Goal: Task Accomplishment & Management: Manage account settings

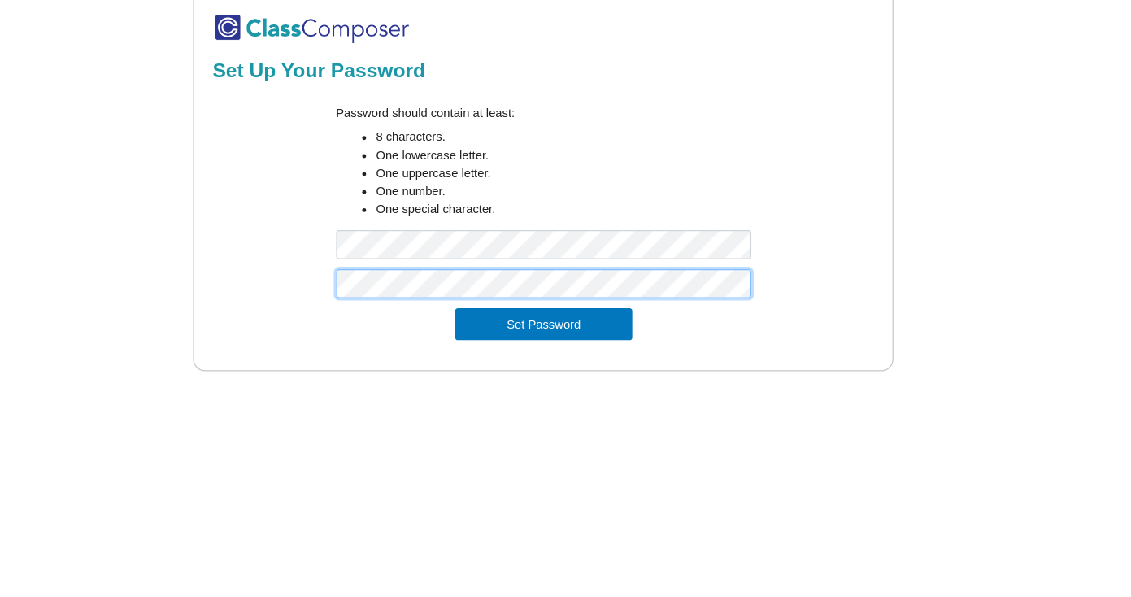
click at [493, 297] on button "Set Password" at bounding box center [564, 310] width 143 height 26
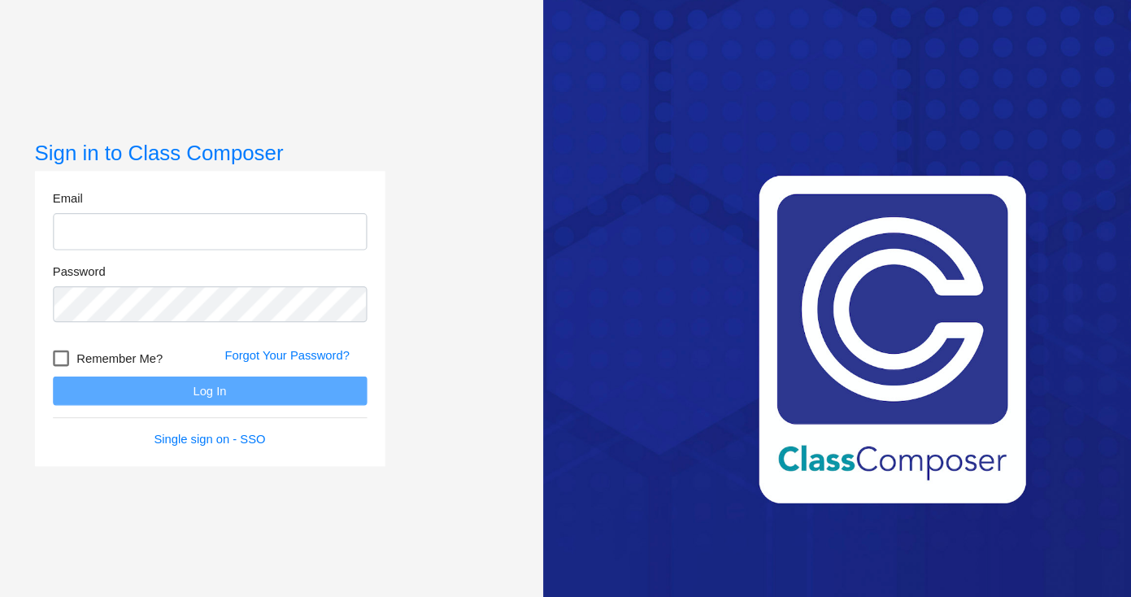
type input "[EMAIL_ADDRESS][DOMAIN_NAME]"
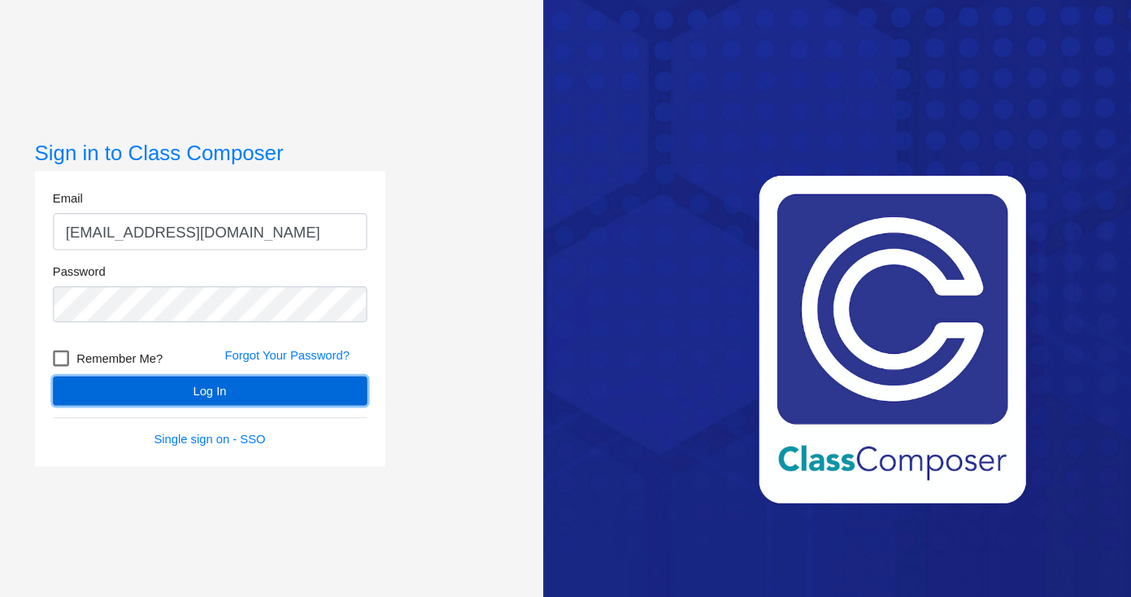
click at [224, 367] on button "Log In" at bounding box center [294, 364] width 255 height 24
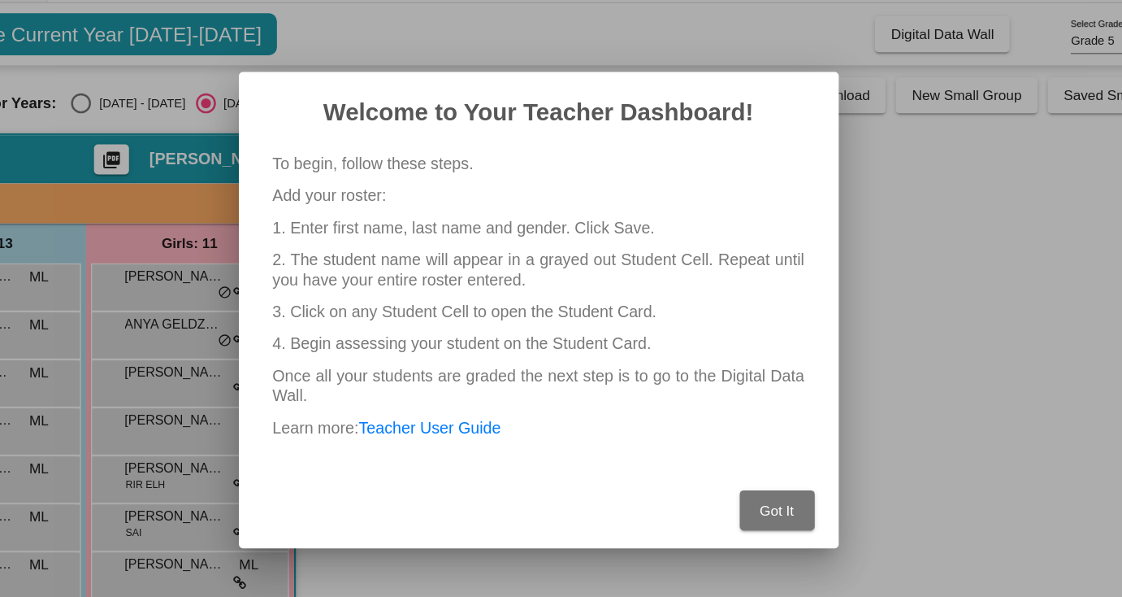
click at [762, 460] on span "Got It" at bounding box center [755, 460] width 28 height 13
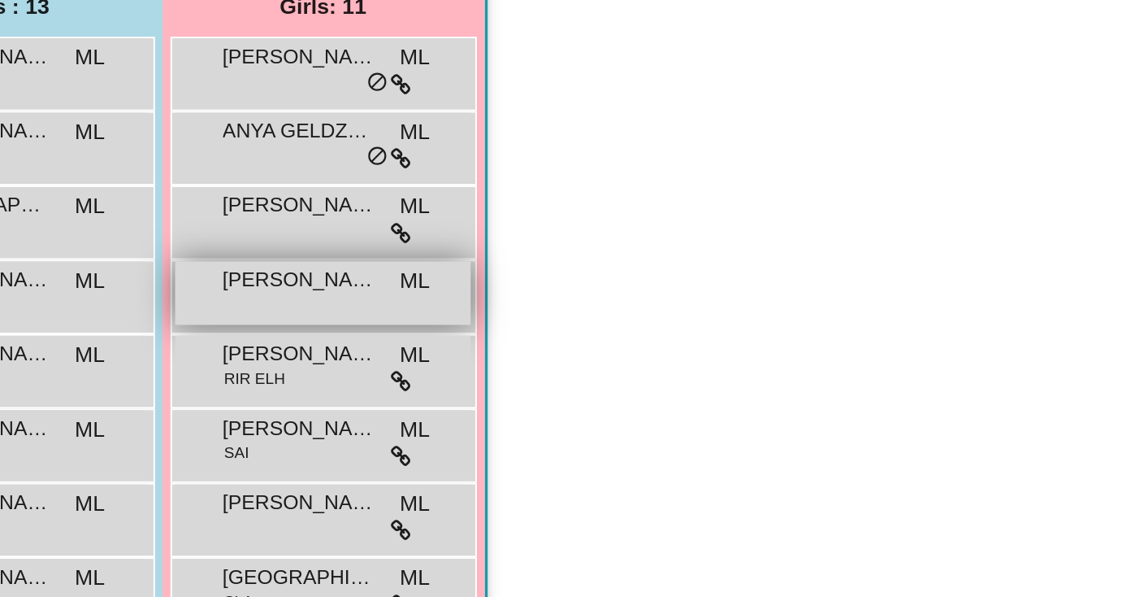
scroll to position [50, 0]
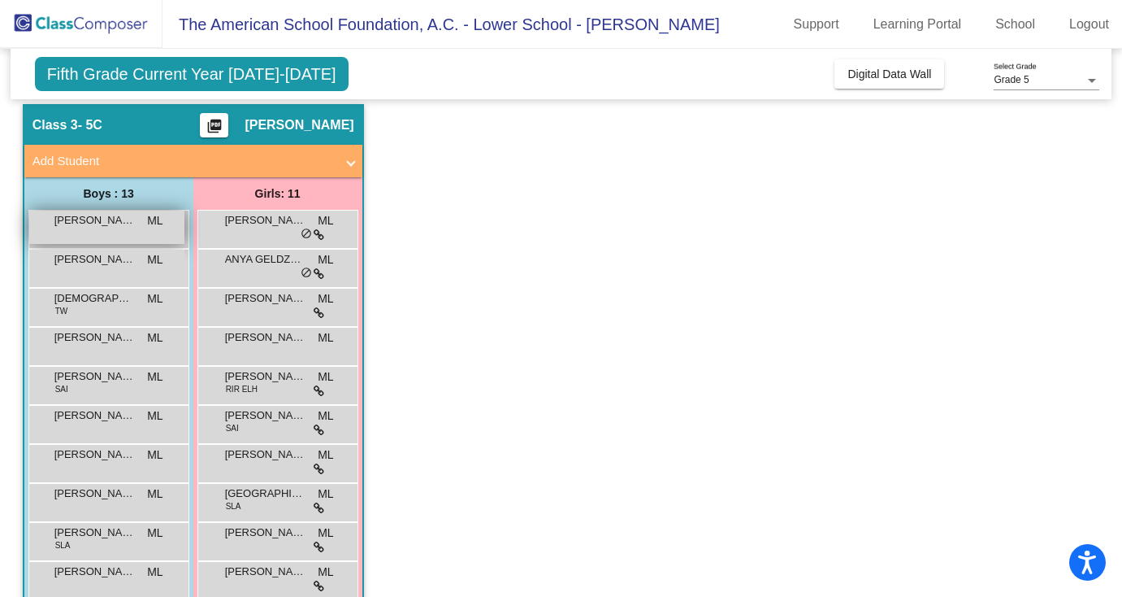
click at [110, 227] on span "[PERSON_NAME]" at bounding box center [94, 220] width 81 height 16
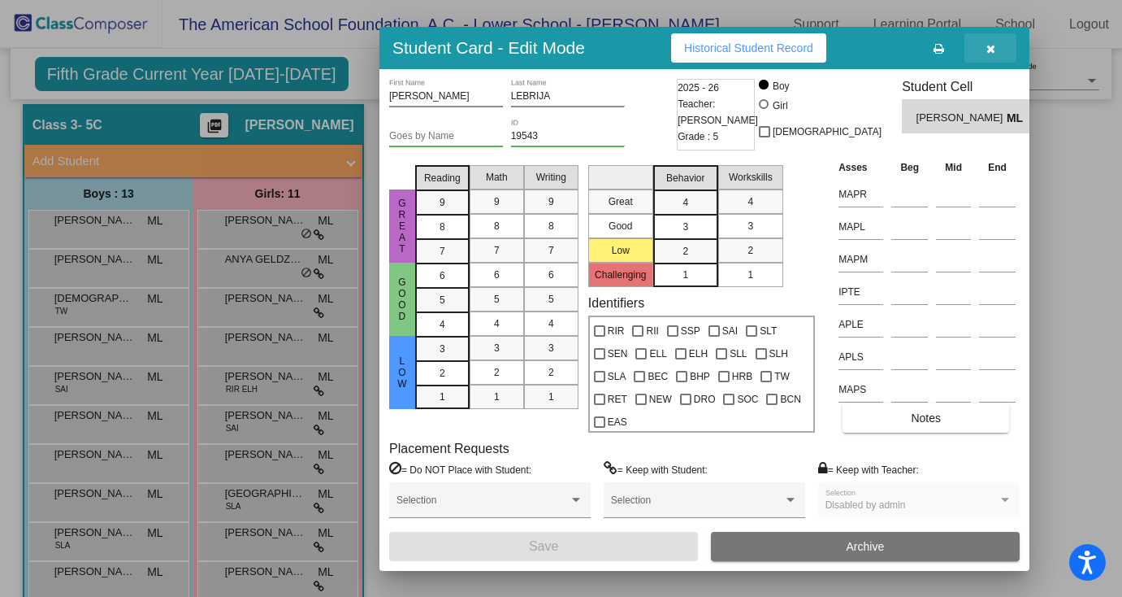
click at [992, 45] on icon "button" at bounding box center [991, 48] width 9 height 11
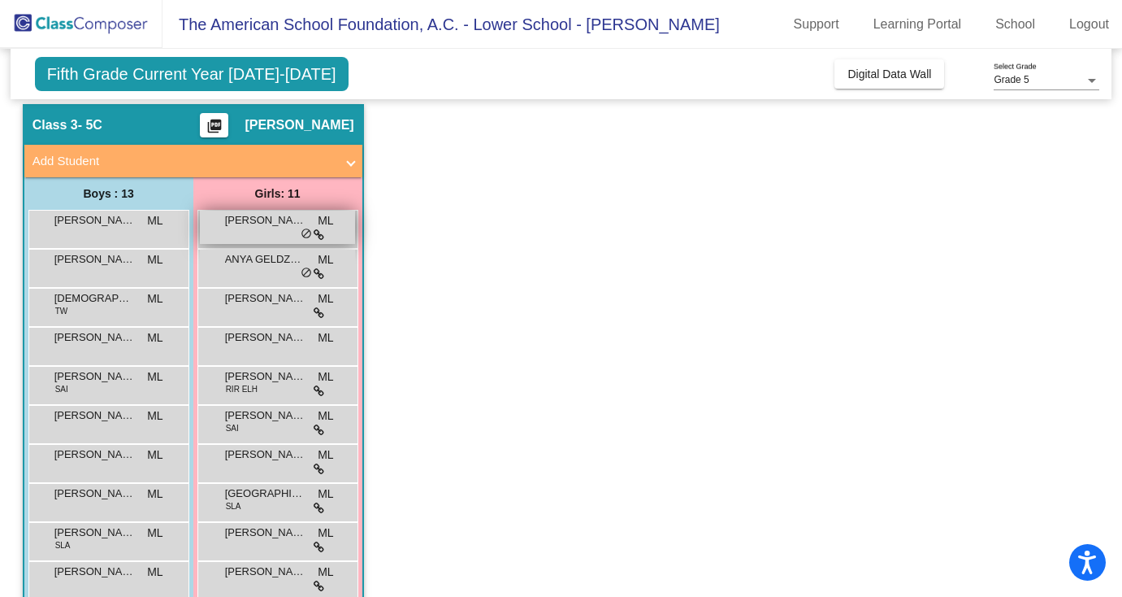
click at [245, 225] on span "[PERSON_NAME]" at bounding box center [265, 220] width 81 height 16
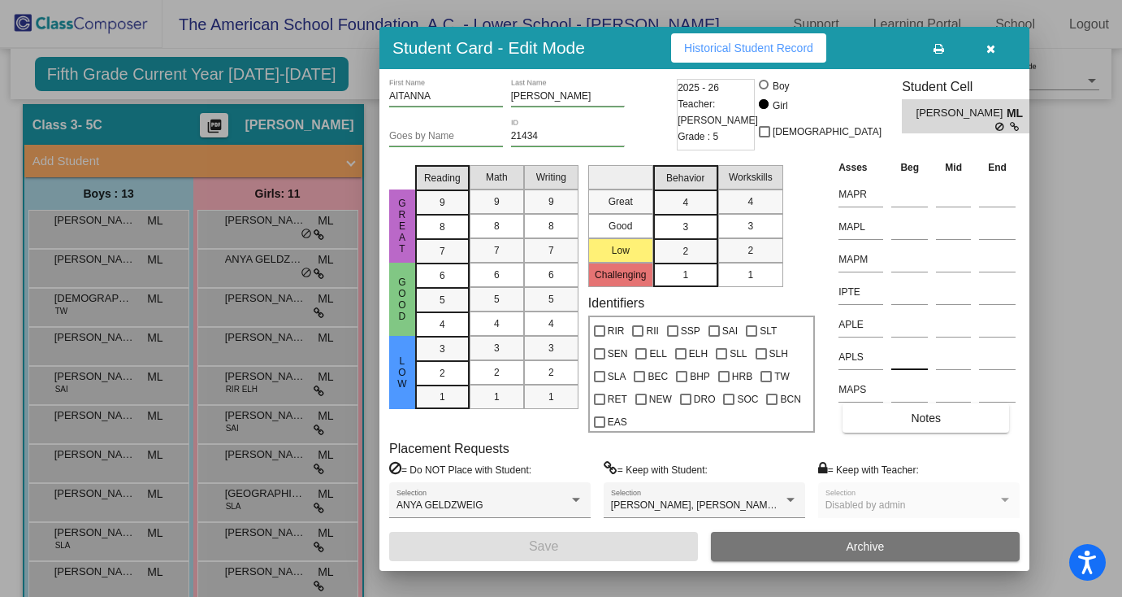
scroll to position [0, 0]
click at [996, 49] on button "button" at bounding box center [991, 47] width 52 height 29
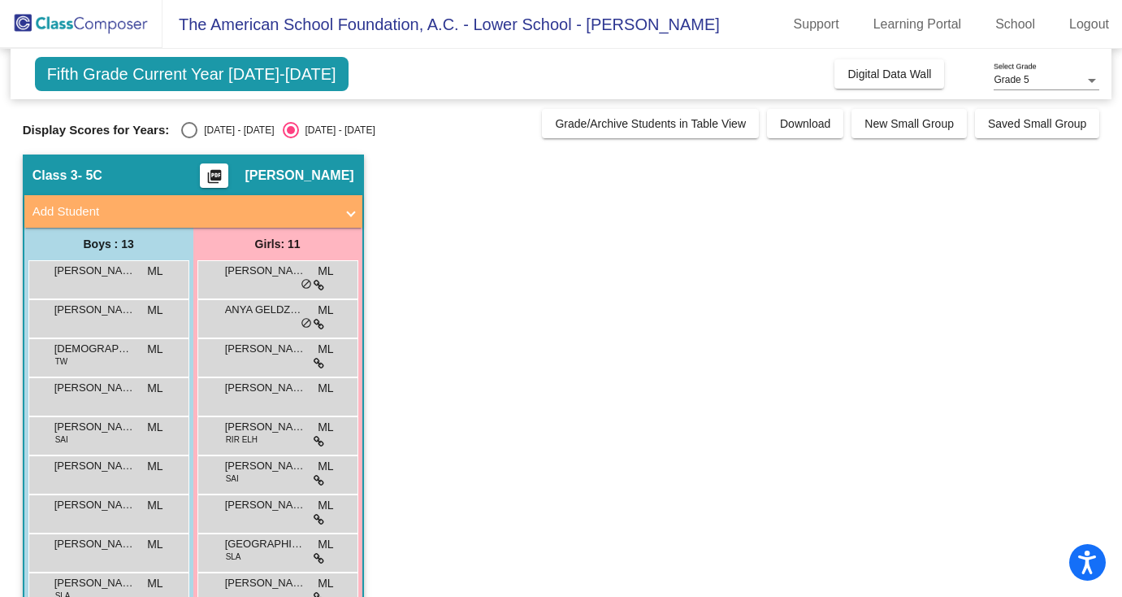
click at [188, 128] on div "Select an option" at bounding box center [189, 130] width 16 height 16
click at [189, 138] on input "[DATE] - [DATE]" at bounding box center [189, 138] width 1 height 1
radio input "true"
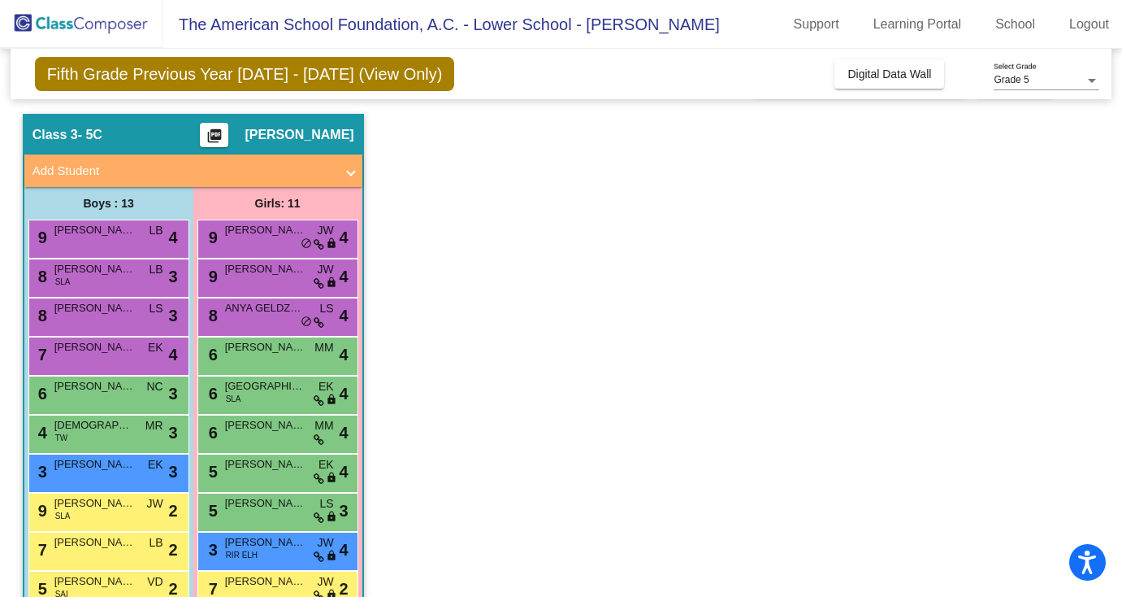
scroll to position [52, 0]
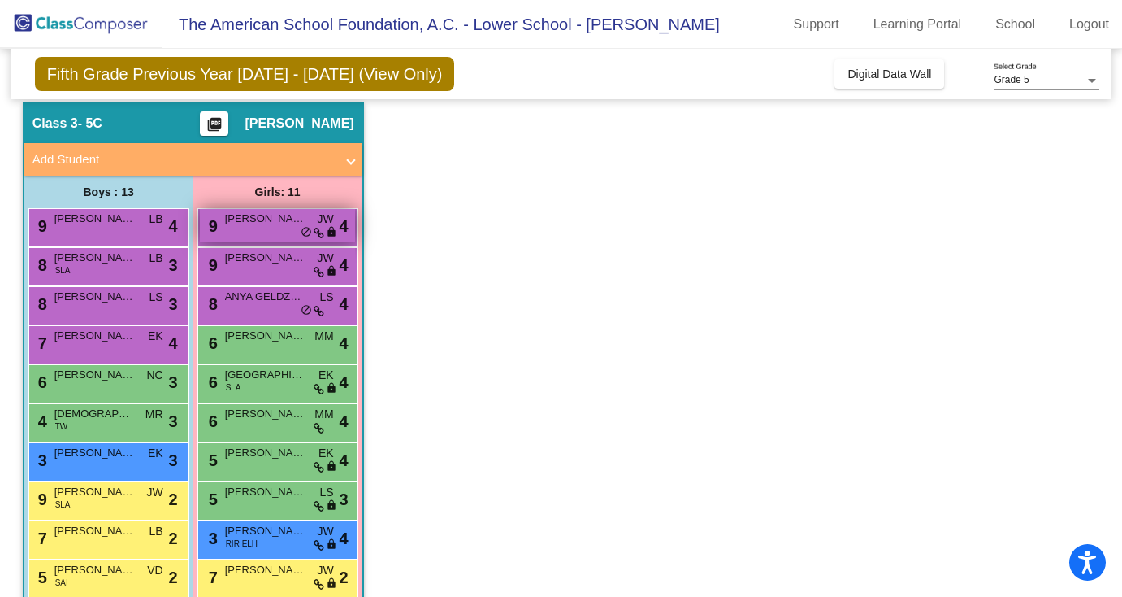
click at [268, 232] on div "9 AITANNA [PERSON_NAME] lock do_not_disturb_alt 4" at bounding box center [277, 225] width 155 height 33
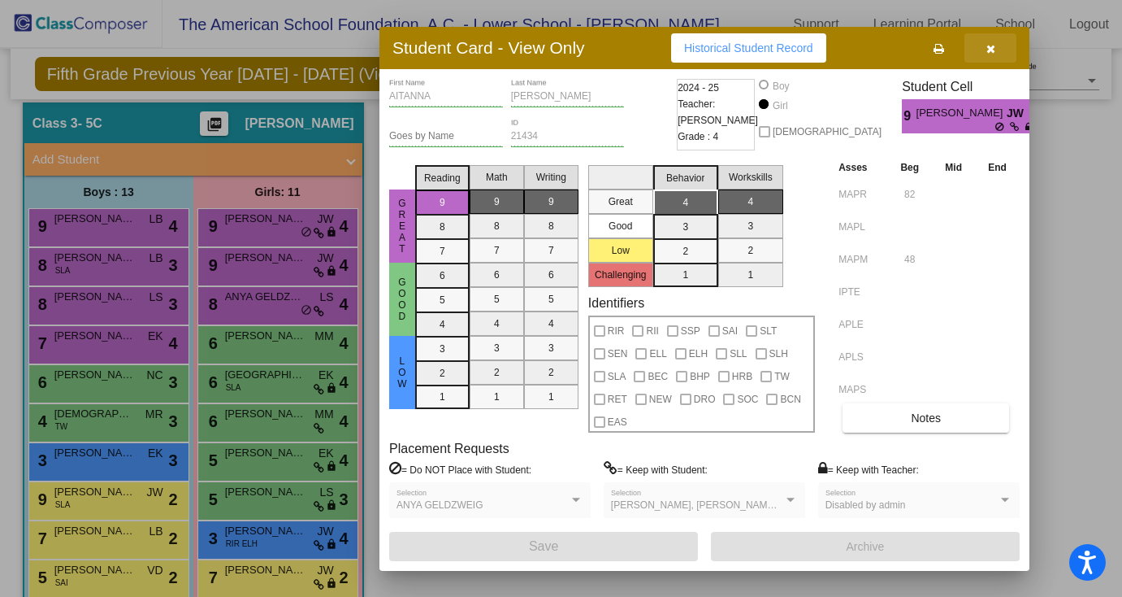
click at [989, 47] on icon "button" at bounding box center [991, 48] width 9 height 11
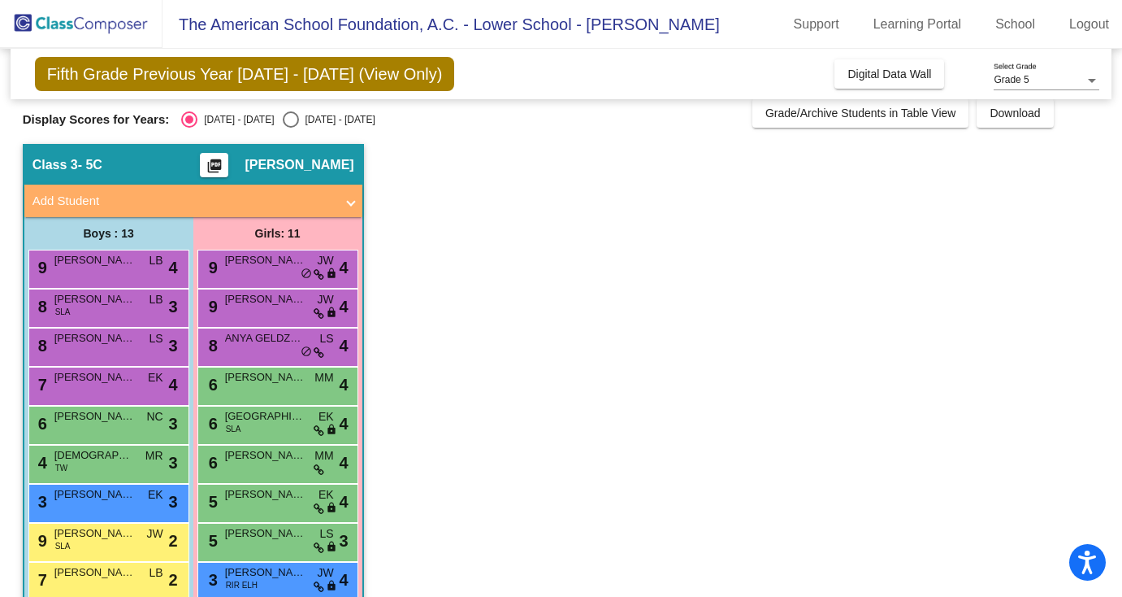
scroll to position [7, 0]
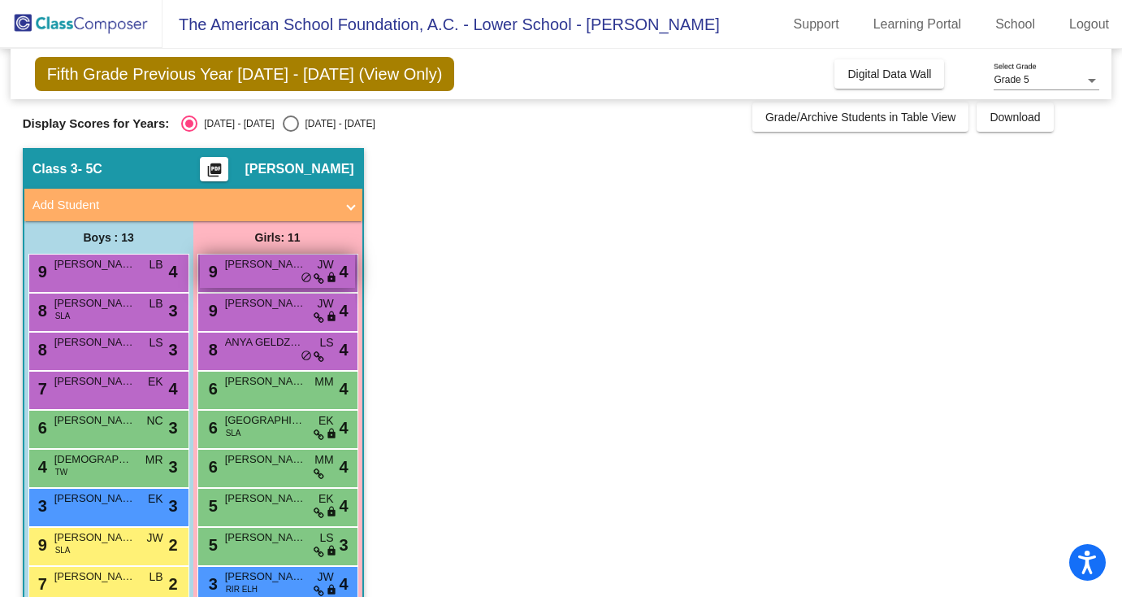
click at [256, 266] on span "[PERSON_NAME]" at bounding box center [265, 264] width 81 height 16
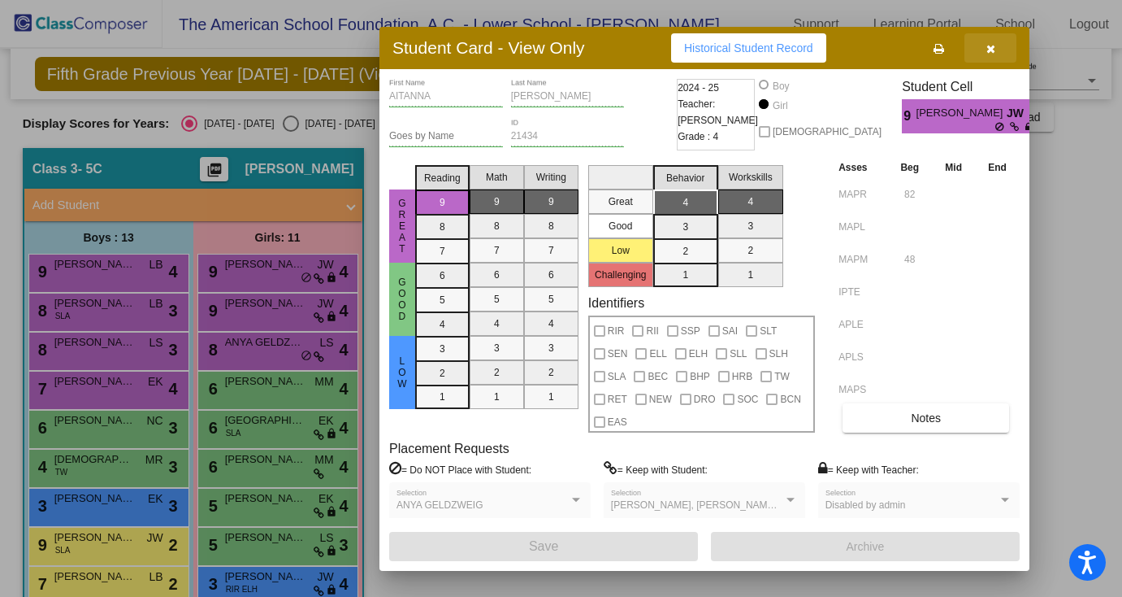
click at [991, 46] on icon "button" at bounding box center [991, 48] width 9 height 11
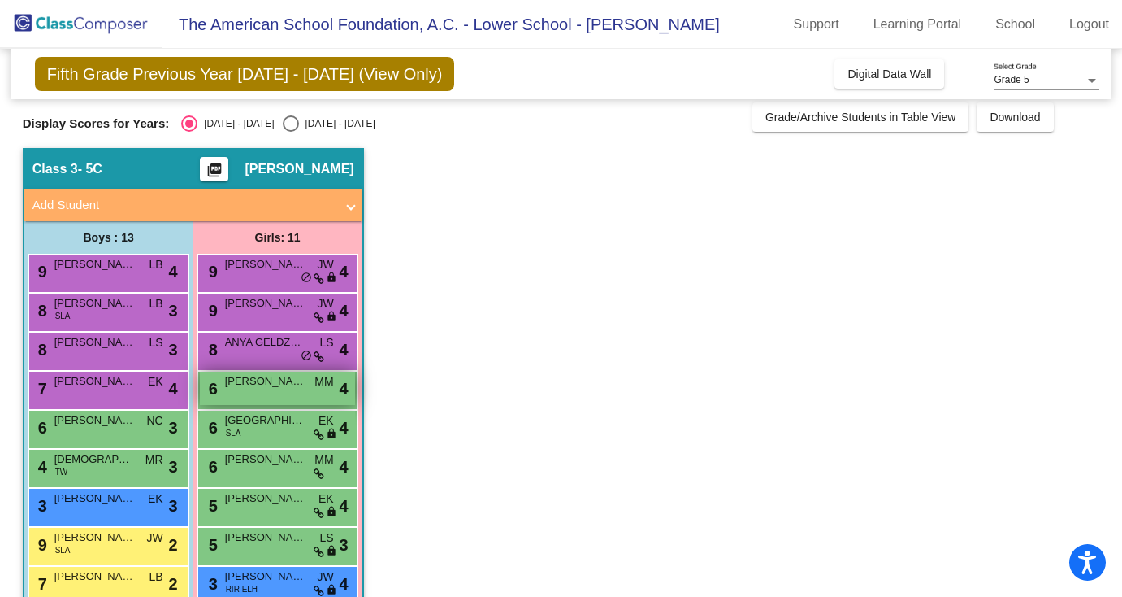
click at [277, 392] on div "6 [PERSON_NAME] MM lock do_not_disturb_alt 4" at bounding box center [277, 387] width 155 height 33
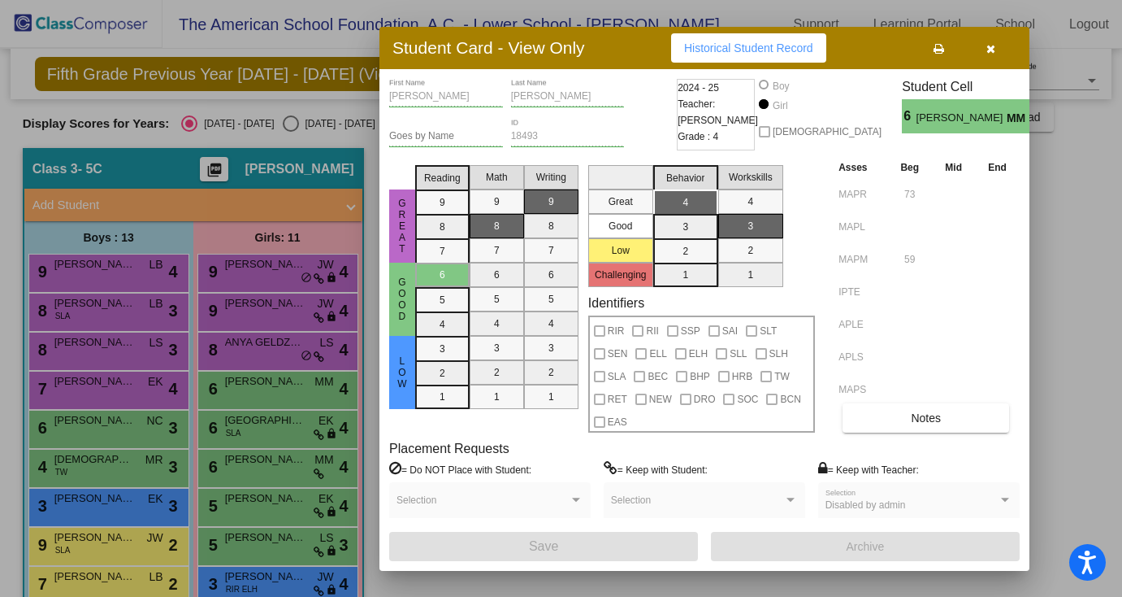
click at [67, 549] on div at bounding box center [561, 298] width 1122 height 597
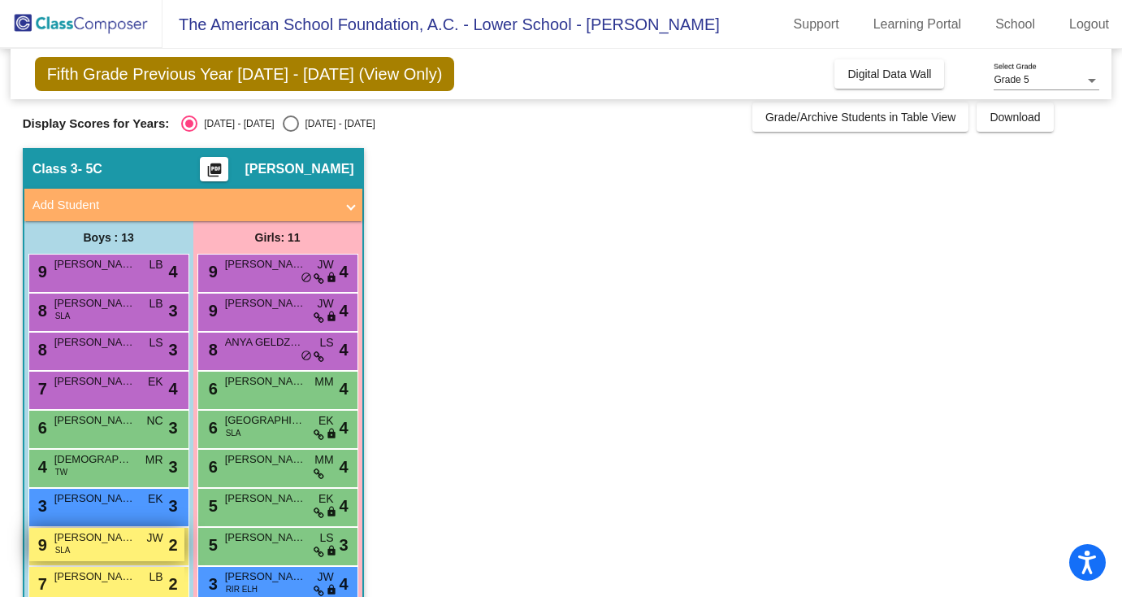
click at [100, 544] on span "[PERSON_NAME]" at bounding box center [94, 537] width 81 height 16
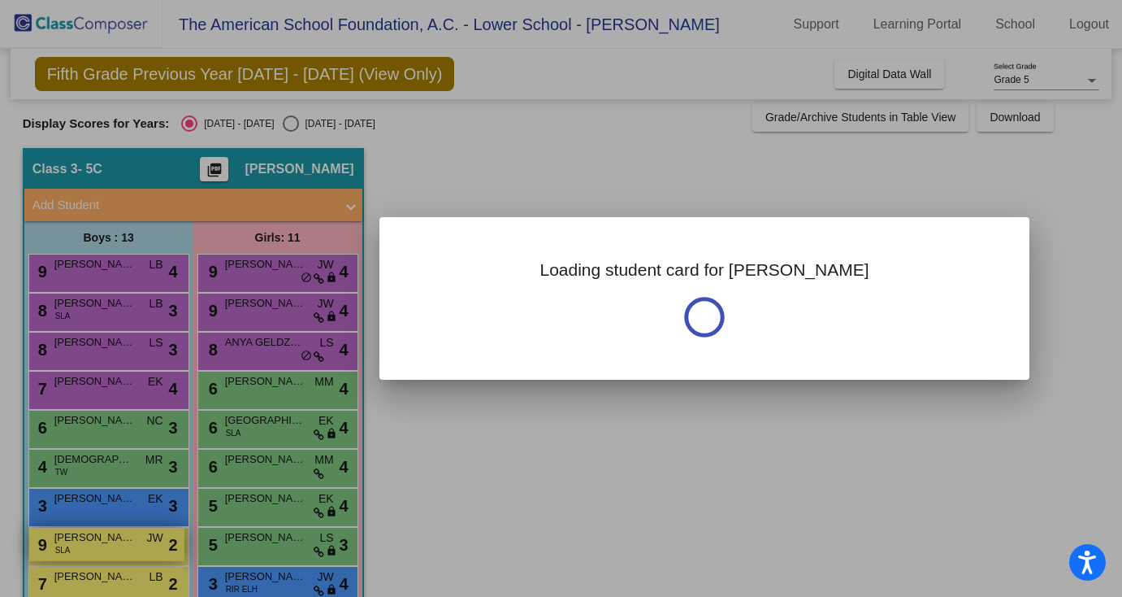
click at [100, 544] on div at bounding box center [561, 298] width 1122 height 597
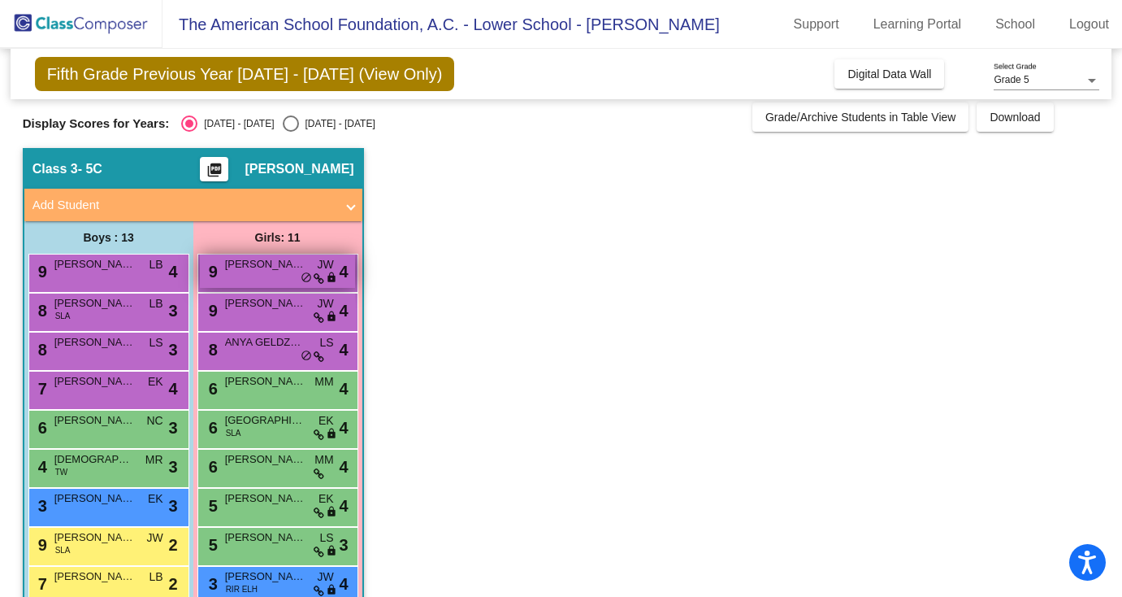
click at [257, 274] on div "9 AITANNA [PERSON_NAME] lock do_not_disturb_alt 4" at bounding box center [277, 270] width 155 height 33
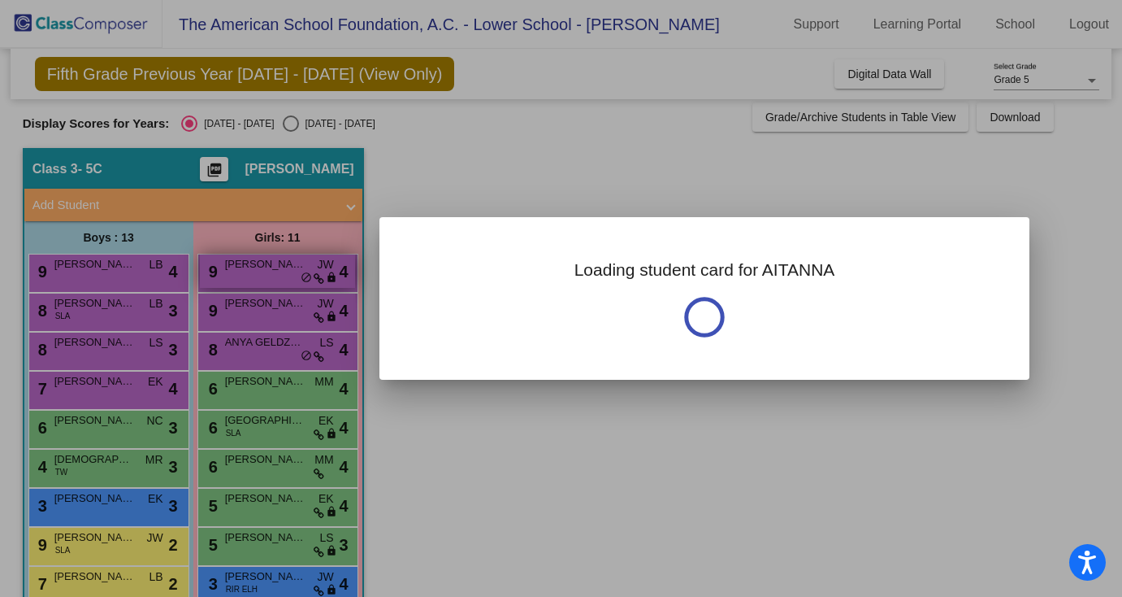
click at [257, 274] on div at bounding box center [561, 298] width 1122 height 597
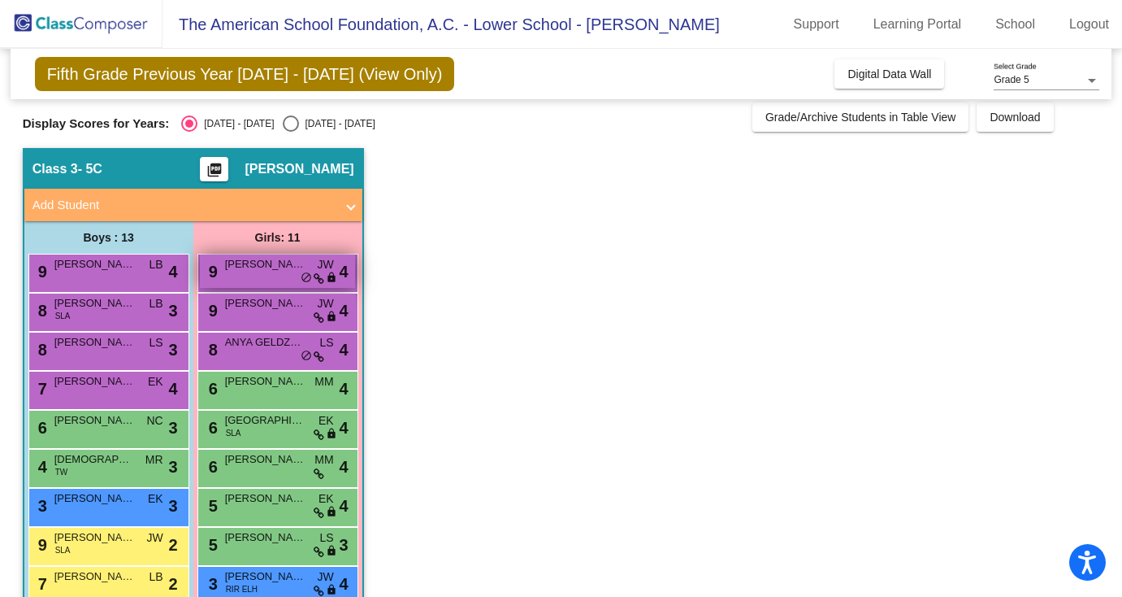
click at [257, 274] on div "9 AITANNA [PERSON_NAME] lock do_not_disturb_alt 4" at bounding box center [277, 270] width 155 height 33
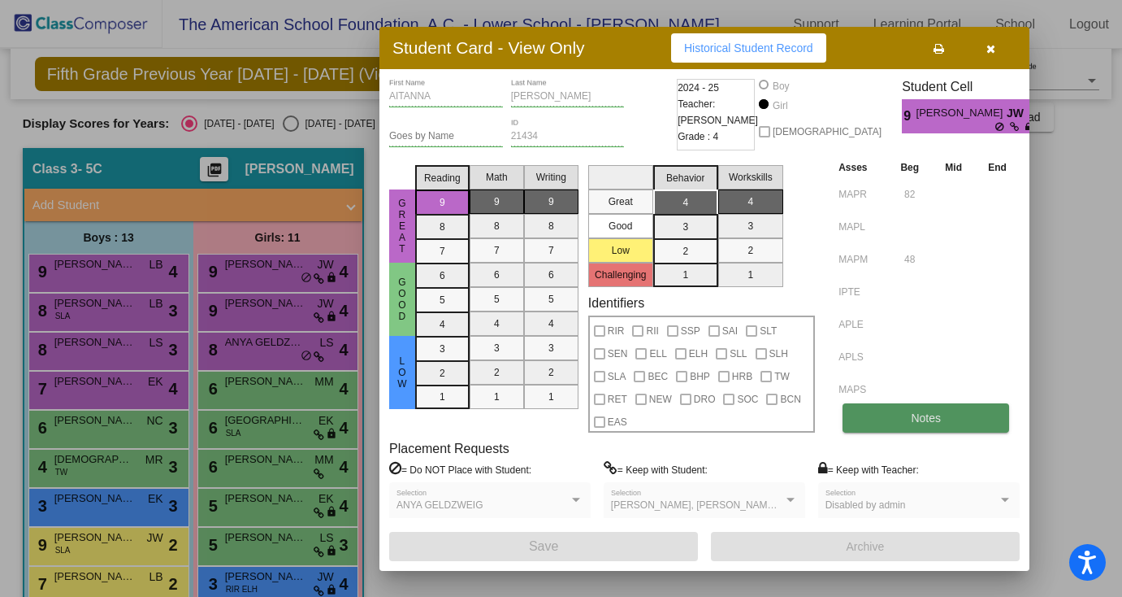
click at [925, 411] on span "Notes" at bounding box center [926, 417] width 30 height 13
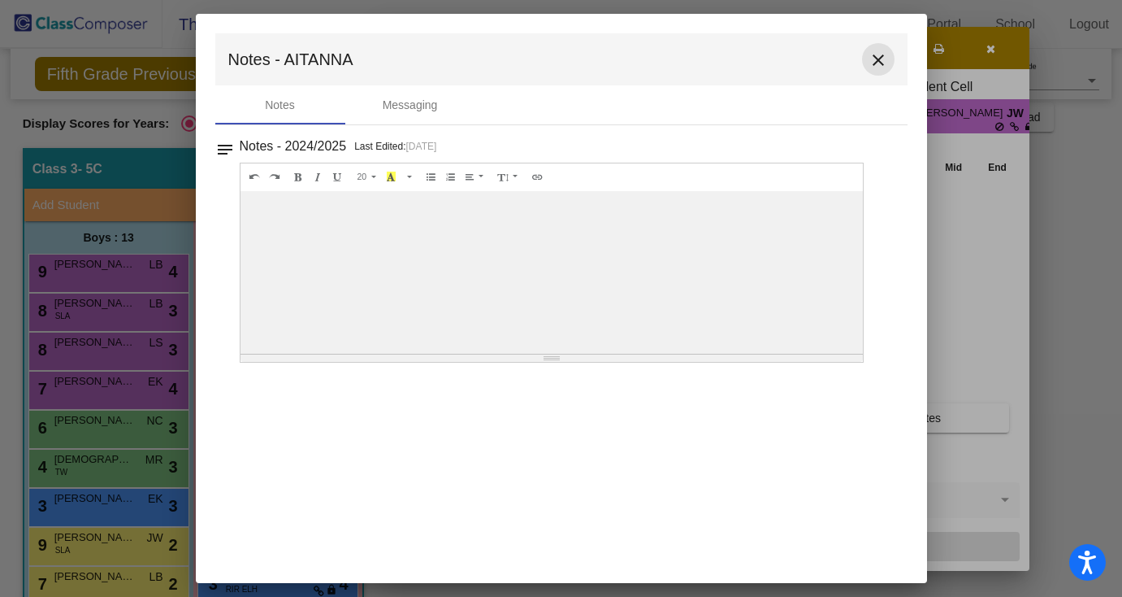
click at [879, 52] on mat-icon "close" at bounding box center [879, 60] width 20 height 20
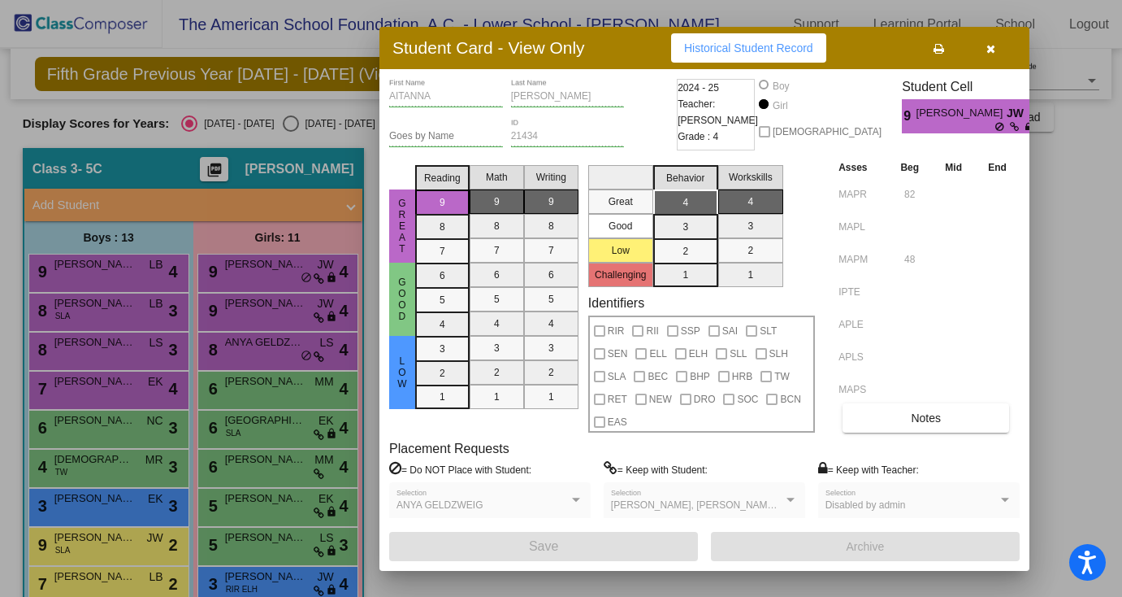
click at [987, 42] on span "button" at bounding box center [991, 47] width 9 height 13
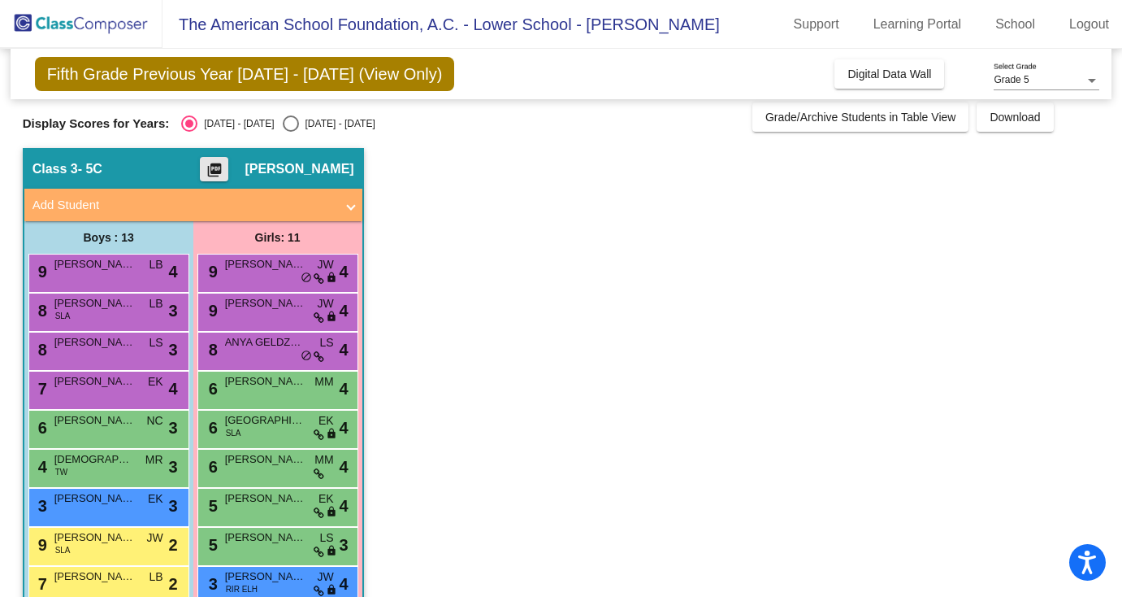
click at [224, 181] on mat-icon "picture_as_pdf" at bounding box center [215, 173] width 20 height 23
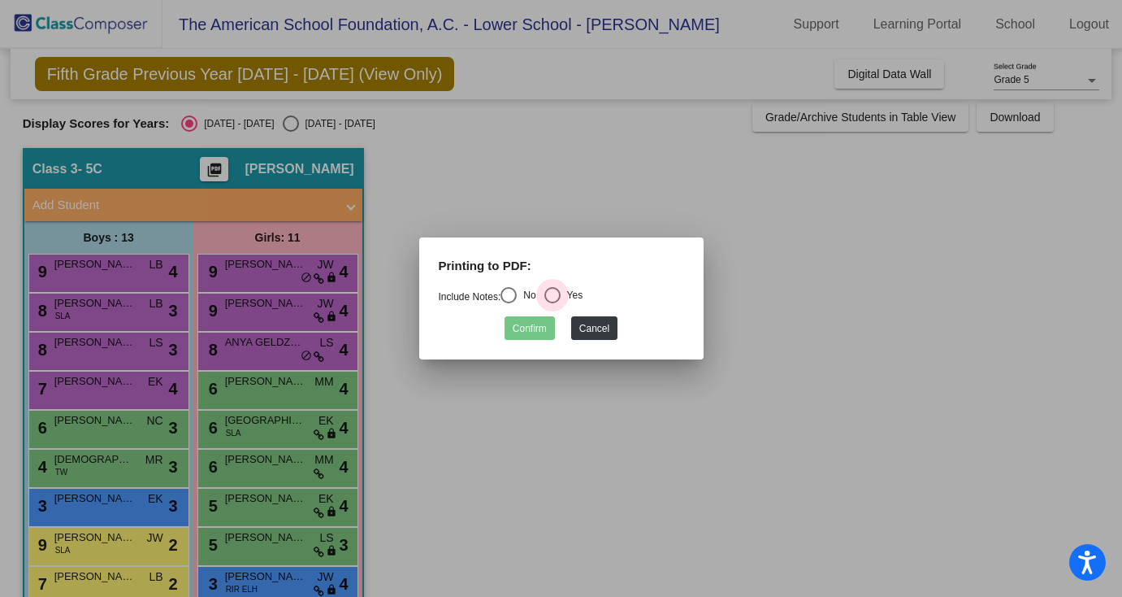
click at [554, 294] on div "Select an option" at bounding box center [553, 295] width 16 height 16
click at [553, 303] on input "Yes" at bounding box center [552, 303] width 1 height 1
radio input "true"
click at [523, 335] on button "Confirm" at bounding box center [530, 328] width 50 height 24
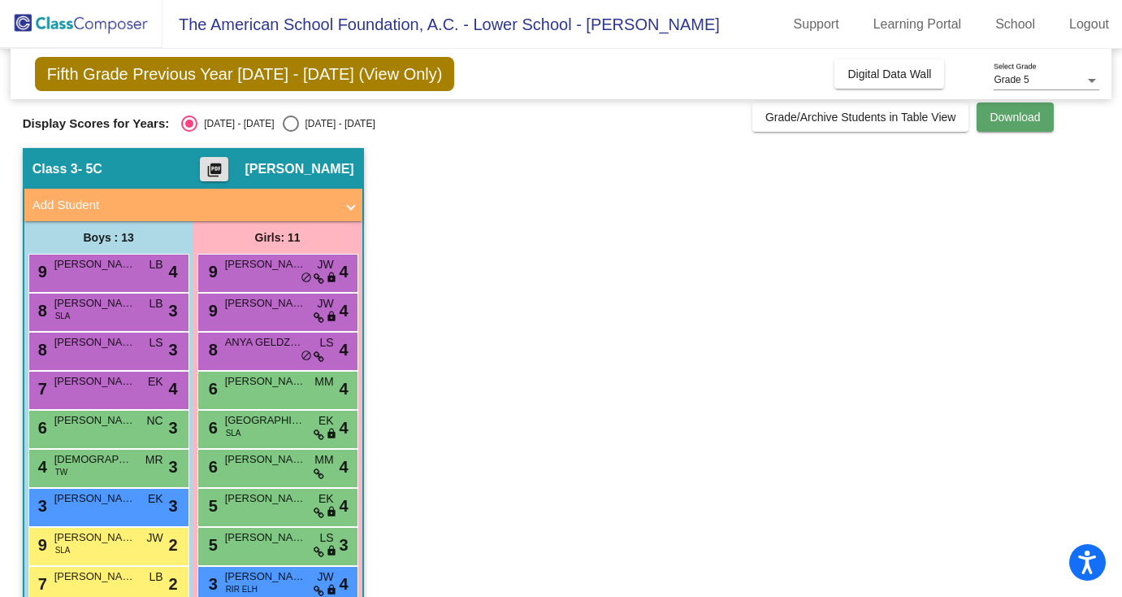
click at [1012, 123] on span "Download" at bounding box center [1015, 117] width 50 height 13
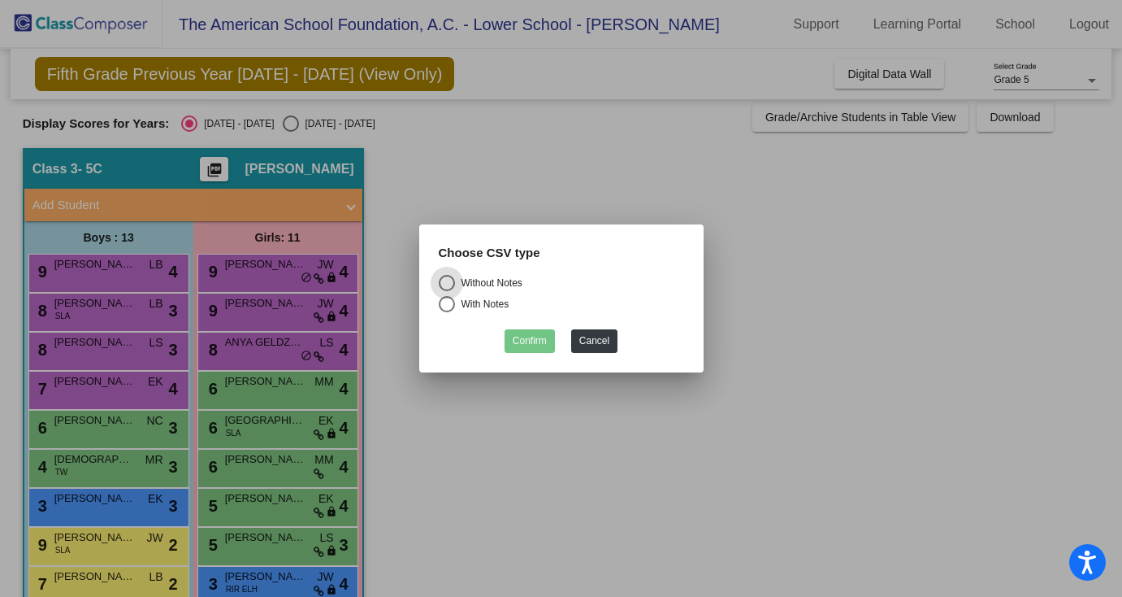
click at [447, 310] on div "Select an option" at bounding box center [447, 304] width 16 height 16
click at [447, 312] on input "With Notes" at bounding box center [446, 312] width 1 height 1
radio input "true"
click at [532, 344] on button "Confirm" at bounding box center [530, 341] width 50 height 24
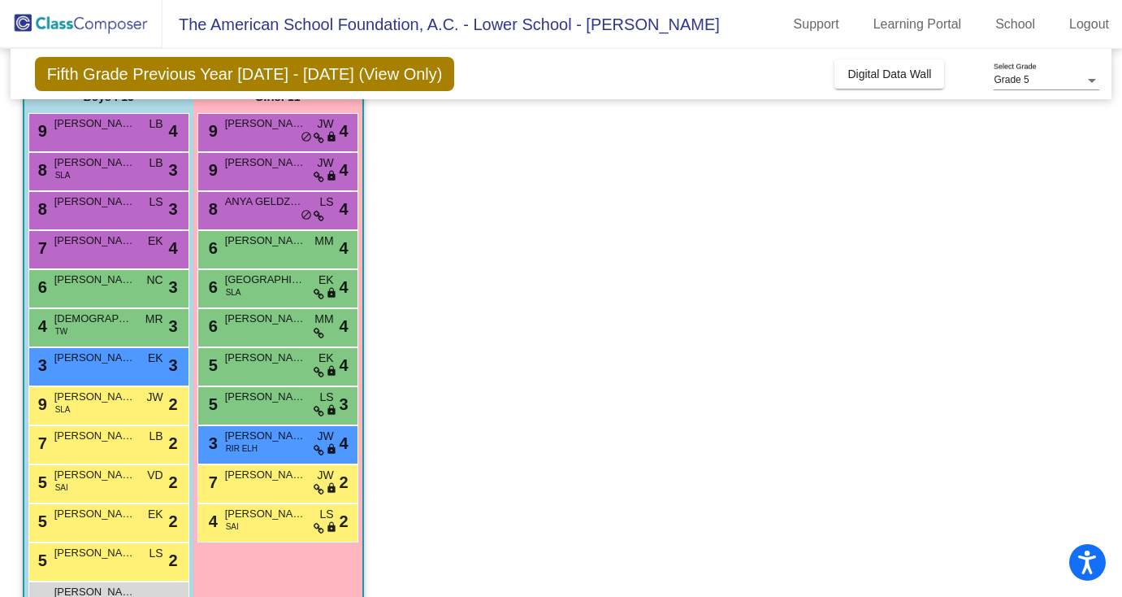
scroll to position [0, 0]
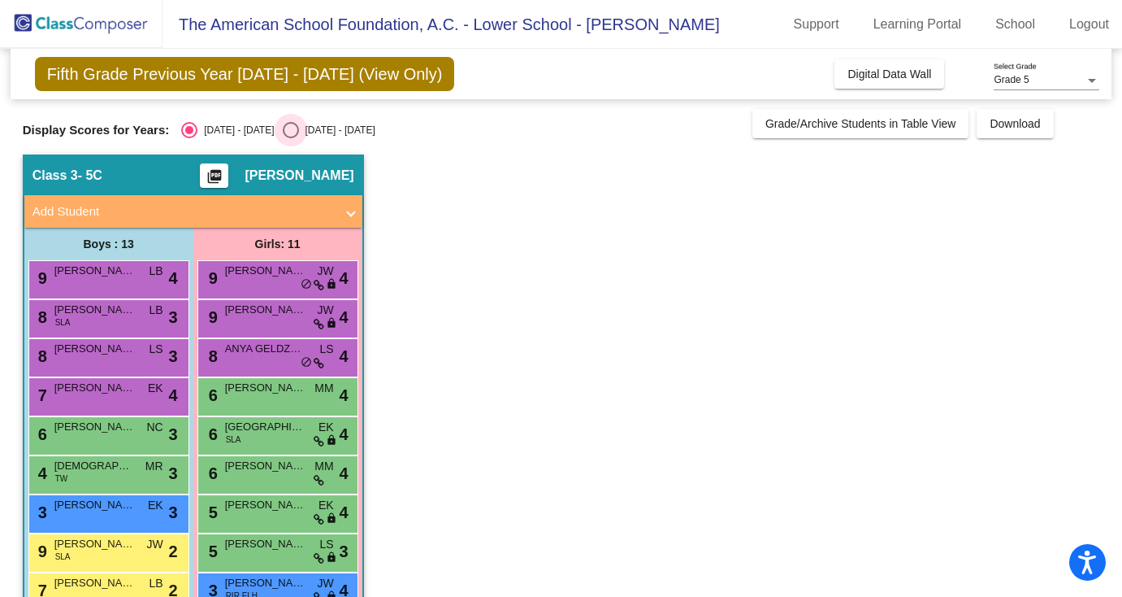
click at [283, 129] on div "Select an option" at bounding box center [291, 130] width 16 height 16
click at [290, 138] on input "[DATE] - [DATE]" at bounding box center [290, 138] width 1 height 1
radio input "true"
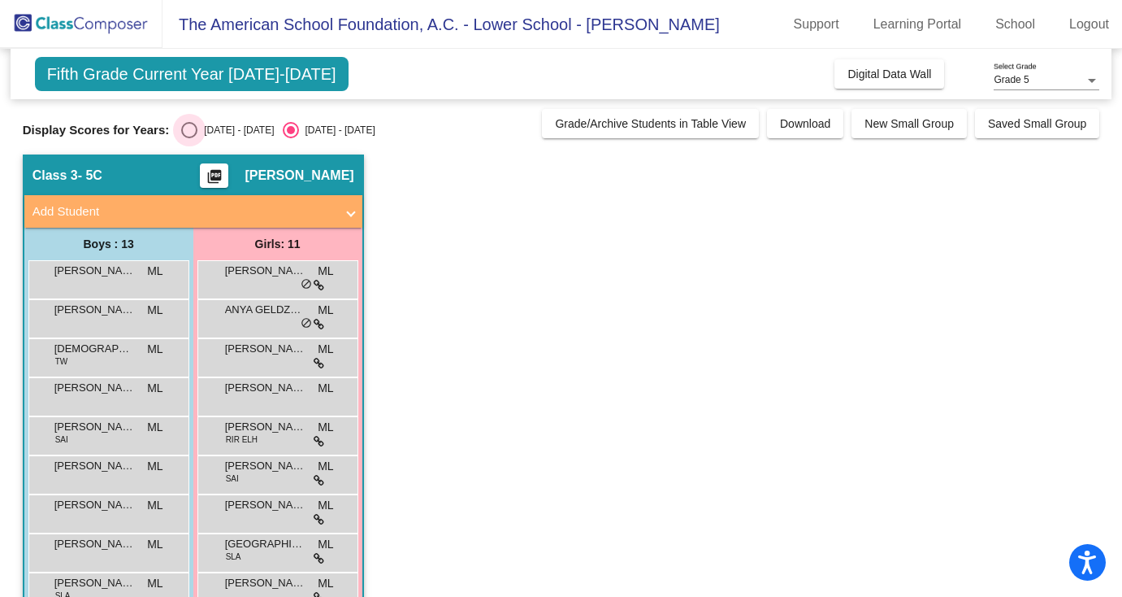
click at [197, 133] on div "[DATE] - [DATE]" at bounding box center [235, 130] width 76 height 15
click at [189, 138] on input "[DATE] - [DATE]" at bounding box center [189, 138] width 1 height 1
radio input "true"
